Goal: Transaction & Acquisition: Purchase product/service

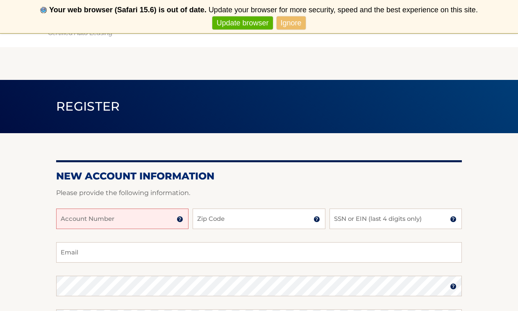
click at [99, 218] on input "Account Number" at bounding box center [122, 219] width 132 height 21
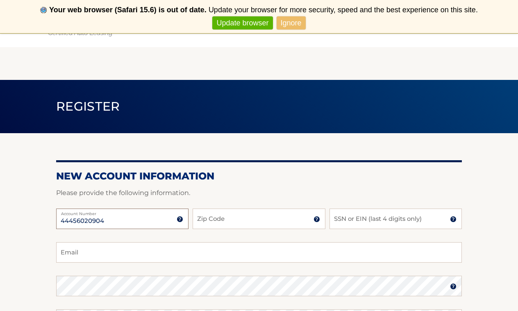
type input "44456020904"
type input "10701"
click at [348, 222] on input "SSN or EIN (last 4 digits only)" at bounding box center [396, 219] width 132 height 21
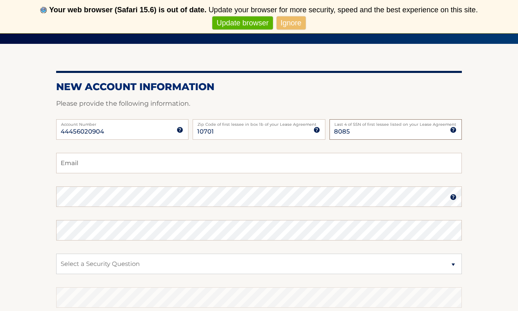
scroll to position [90, 0]
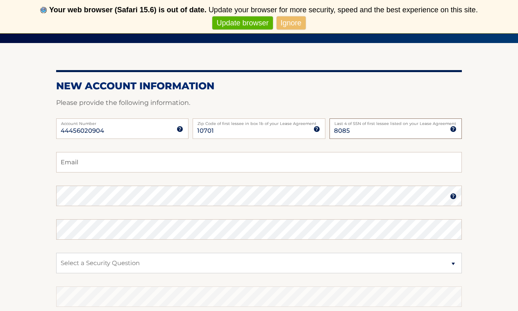
type input "8085"
type input "juanfermin24@aol.com"
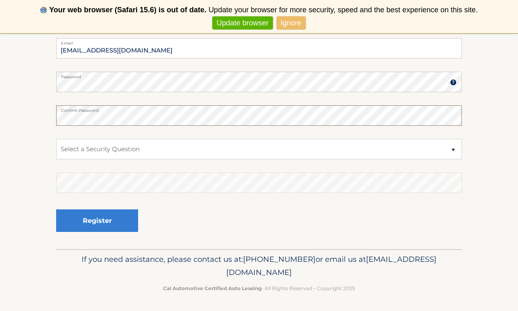
scroll to position [204, 0]
select select "1"
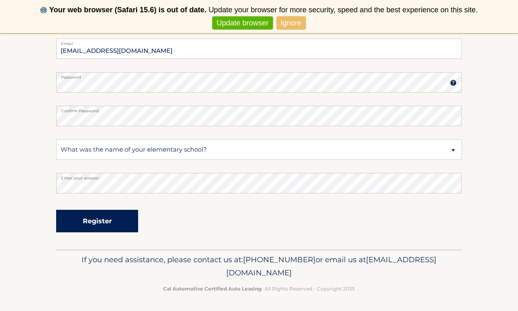
drag, startPoint x: 74, startPoint y: 221, endPoint x: 95, endPoint y: 222, distance: 20.6
click at [95, 222] on button "Register" at bounding box center [97, 221] width 82 height 23
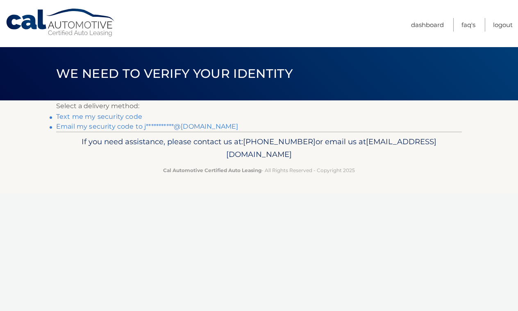
click at [81, 116] on link "Text me my security code" at bounding box center [99, 117] width 86 height 8
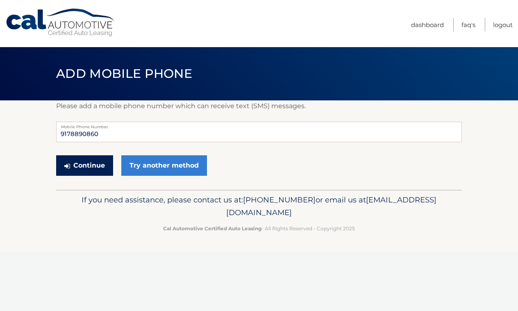
click at [80, 168] on button "Continue" at bounding box center [84, 165] width 57 height 21
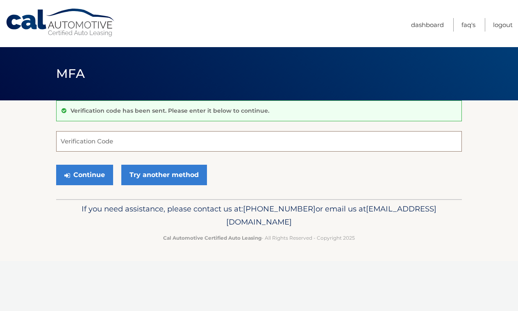
click at [81, 143] on input "Verification Code" at bounding box center [259, 141] width 406 height 21
type input "124777"
click at [91, 176] on button "Continue" at bounding box center [84, 175] width 57 height 21
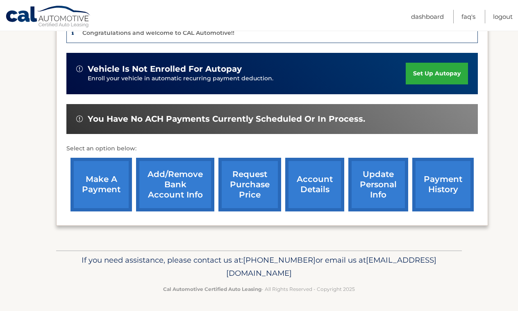
scroll to position [214, 0]
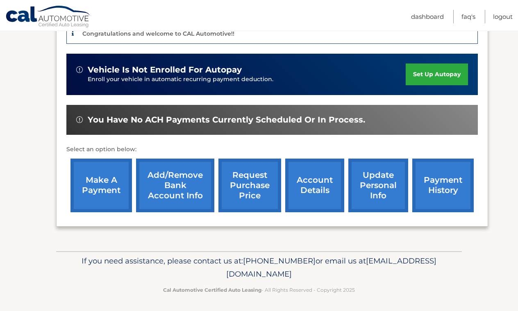
click at [172, 177] on link "Add/Remove bank account info" at bounding box center [175, 186] width 78 height 54
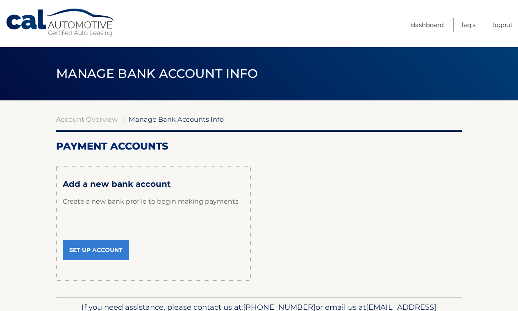
click at [100, 249] on link "Set Up Account" at bounding box center [96, 250] width 66 height 21
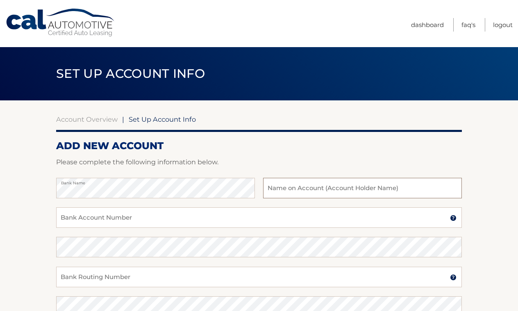
click at [279, 190] on input "text" at bounding box center [362, 188] width 199 height 21
type input "Juan J Fermin"
click at [79, 221] on input "Bank Account Number" at bounding box center [259, 218] width 406 height 21
type input "992756809"
click at [78, 277] on input "Bank Routing Number" at bounding box center [259, 277] width 406 height 21
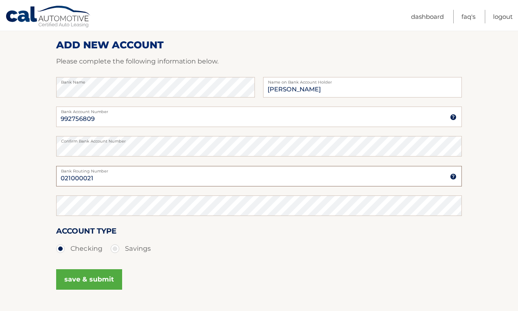
scroll to position [100, 0]
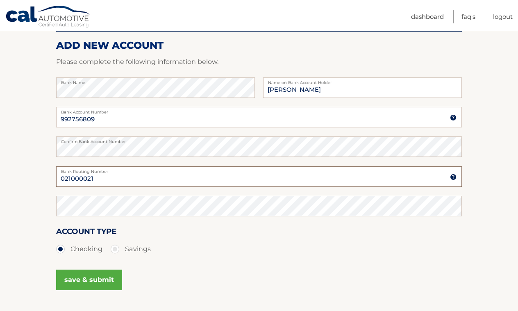
type input "021000021"
click at [84, 281] on button "save & submit" at bounding box center [89, 280] width 66 height 21
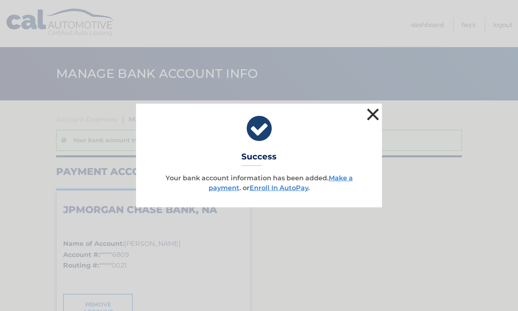
click at [373, 114] on button "×" at bounding box center [373, 114] width 16 height 16
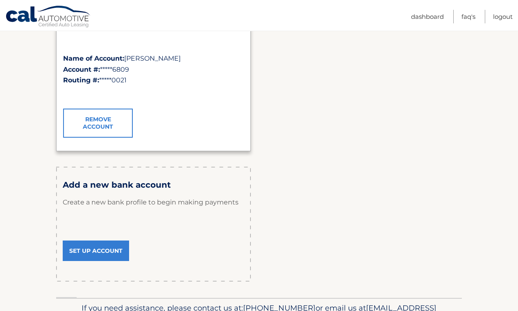
scroll to position [186, 0]
click at [425, 17] on link "Dashboard" at bounding box center [427, 17] width 33 height 14
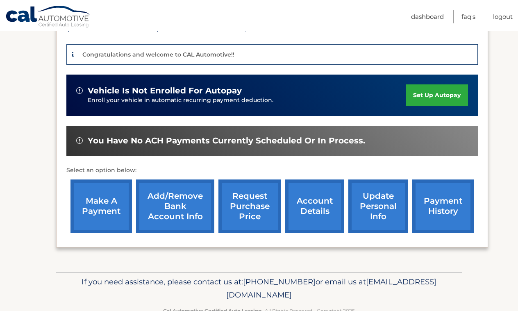
scroll to position [197, 0]
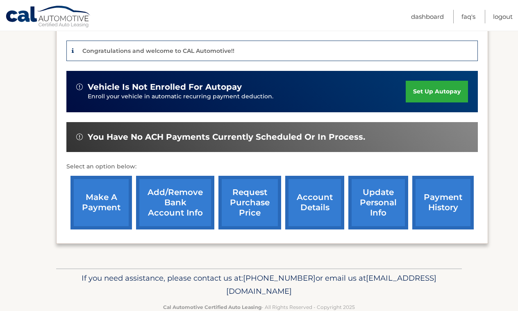
click at [309, 199] on link "account details" at bounding box center [314, 203] width 59 height 54
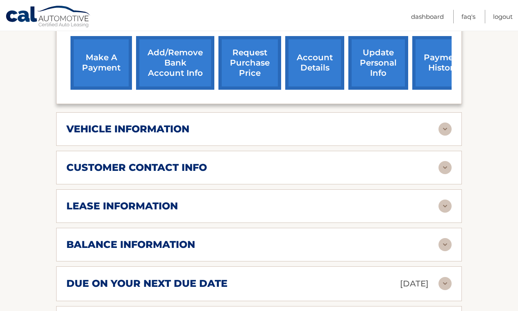
scroll to position [330, 0]
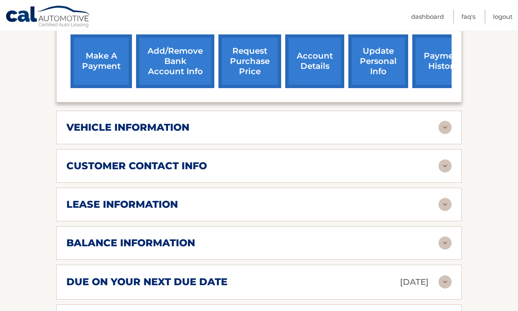
click at [445, 121] on img at bounding box center [445, 127] width 13 height 13
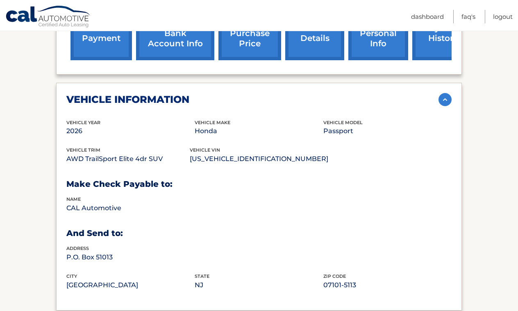
scroll to position [358, 0]
click at [445, 94] on img at bounding box center [445, 100] width 13 height 13
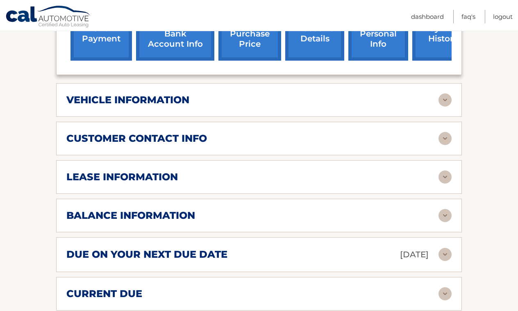
click at [446, 132] on img at bounding box center [445, 138] width 13 height 13
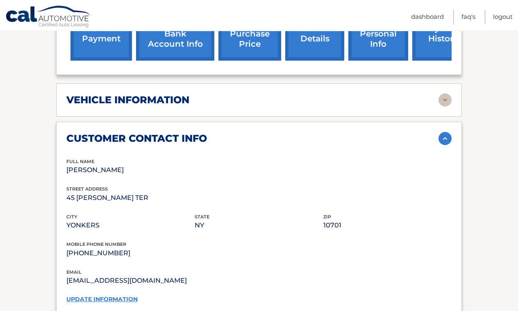
click at [446, 132] on img at bounding box center [445, 138] width 13 height 13
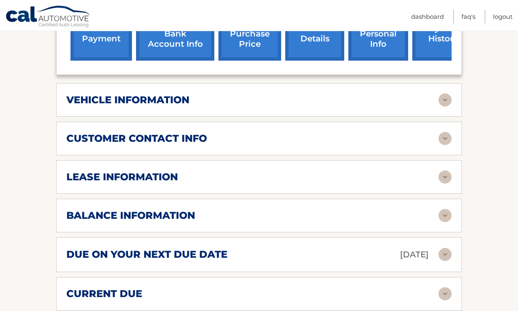
click at [446, 171] on img at bounding box center [445, 177] width 13 height 13
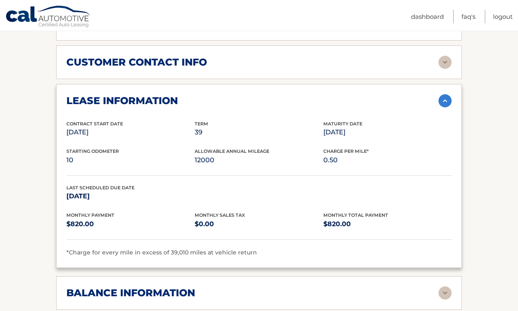
scroll to position [434, 0]
click at [445, 94] on img at bounding box center [445, 100] width 13 height 13
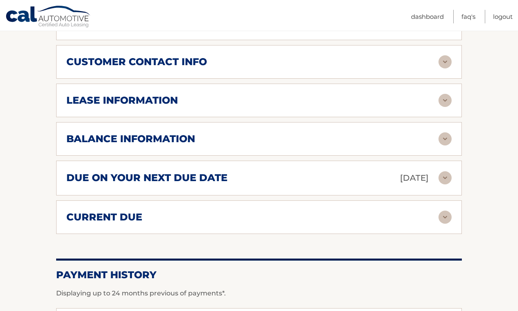
click at [446, 132] on img at bounding box center [445, 138] width 13 height 13
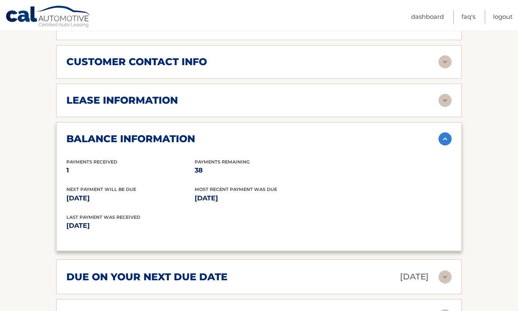
click at [446, 132] on img at bounding box center [445, 138] width 13 height 13
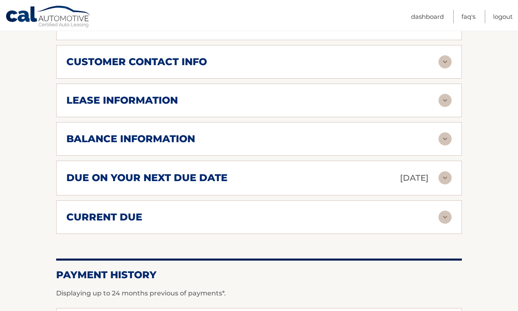
click at [447, 211] on img at bounding box center [445, 217] width 13 height 13
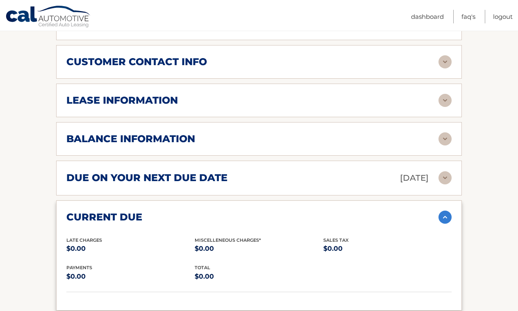
click at [447, 211] on img at bounding box center [445, 217] width 13 height 13
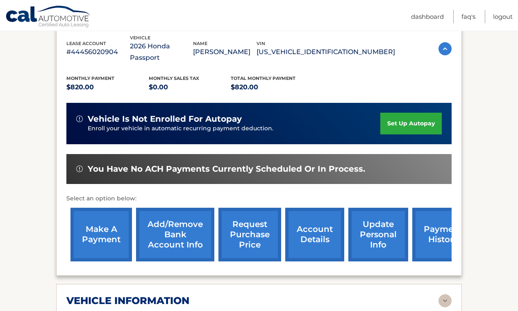
scroll to position [162, 0]
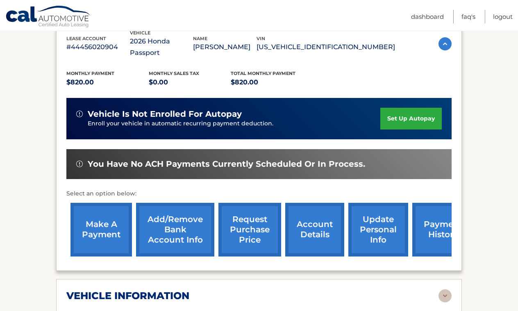
click at [102, 219] on link "make a payment" at bounding box center [102, 230] width 62 height 54
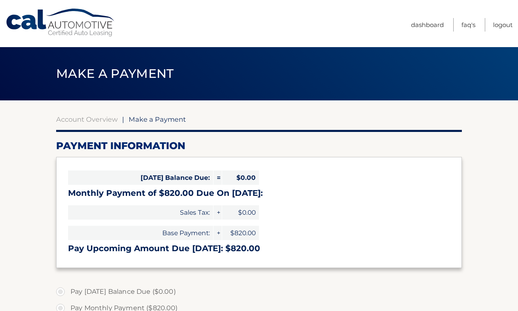
select select "NTFkM2RmNjktYTZkMy00YmMwLWFjOTQtZDNkZWE3OWQ1MTE2"
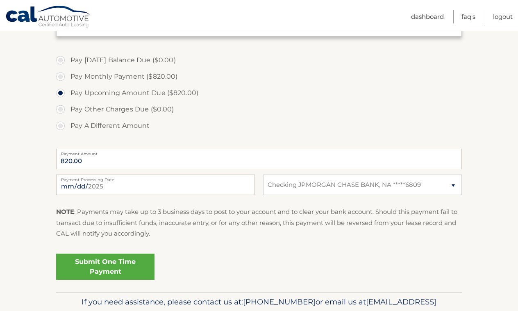
scroll to position [233, 0]
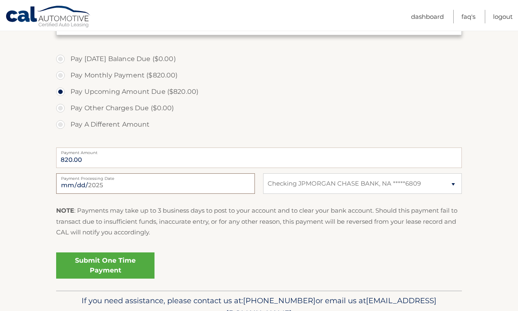
click at [94, 186] on input "2025-09-19" at bounding box center [155, 184] width 199 height 21
type input "2025-09-23"
click at [227, 108] on label "Pay Other Charges Due ($0.00)" at bounding box center [259, 108] width 406 height 16
click at [114, 265] on link "Submit One Time Payment" at bounding box center [105, 266] width 98 height 26
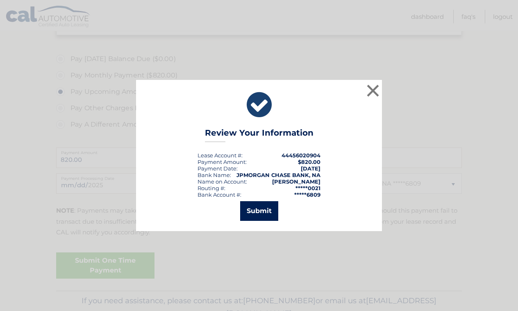
click at [261, 215] on button "Submit" at bounding box center [259, 211] width 38 height 20
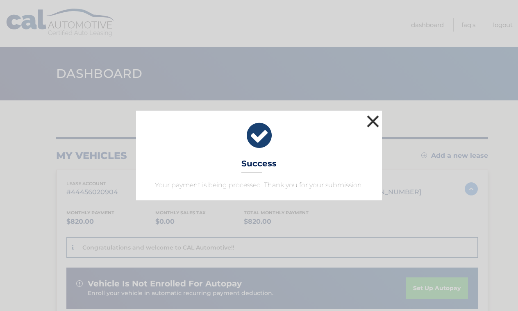
click at [374, 122] on button "×" at bounding box center [373, 121] width 16 height 16
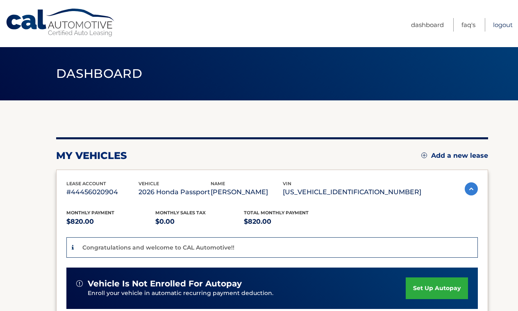
click at [500, 24] on link "Logout" at bounding box center [503, 25] width 20 height 14
